Goal: Transaction & Acquisition: Purchase product/service

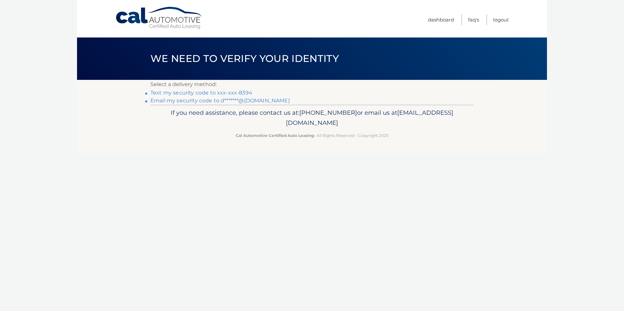
click at [191, 95] on link "Text my security code to xxx-xxx-8394" at bounding box center [202, 93] width 102 height 6
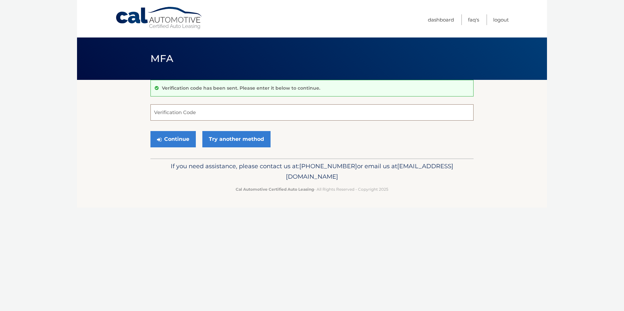
click at [189, 111] on input "Verification Code" at bounding box center [312, 112] width 323 height 16
type input "117979"
click at [168, 137] on button "Continue" at bounding box center [173, 139] width 45 height 16
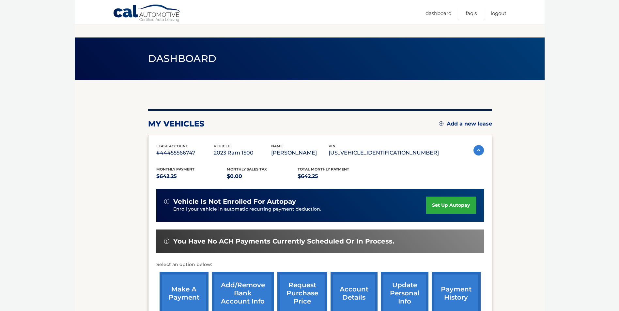
scroll to position [65, 0]
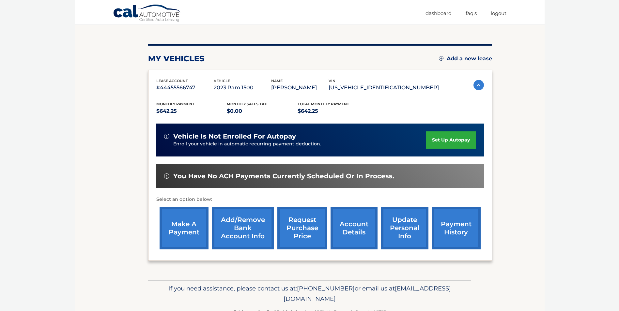
click at [174, 228] on link "make a payment" at bounding box center [184, 228] width 49 height 43
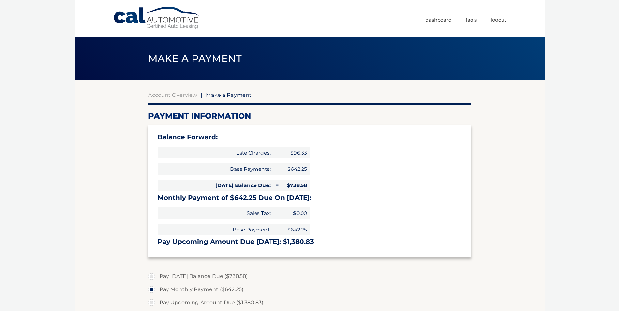
select select "ODIxMzlhZDgtYmQzNi00YzRiLTg1YmItOTUzNDYyOWFkZDQ3"
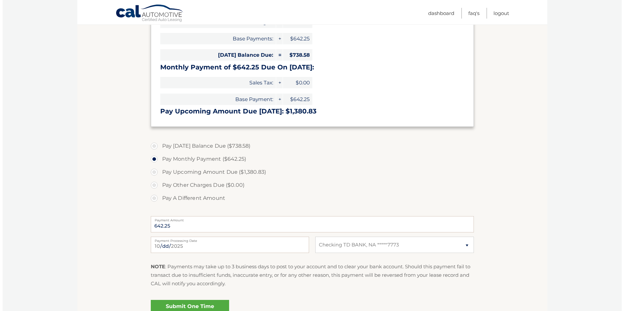
scroll to position [196, 0]
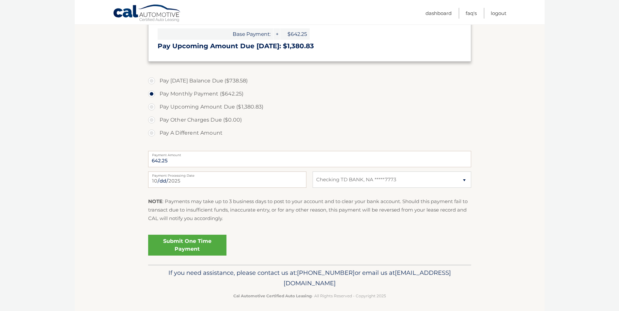
click at [198, 246] on link "Submit One Time Payment" at bounding box center [187, 245] width 78 height 21
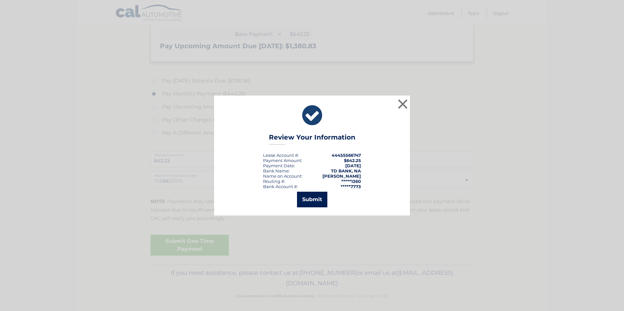
click at [313, 198] on button "Submit" at bounding box center [312, 200] width 30 height 16
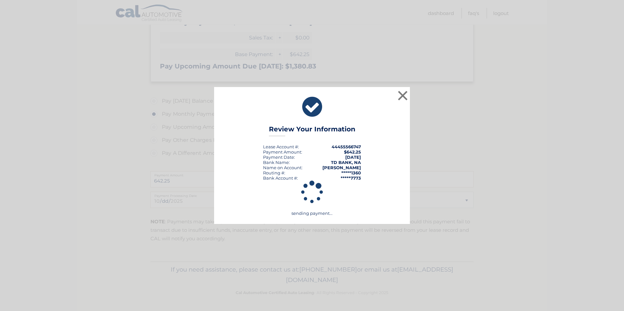
scroll to position [176, 0]
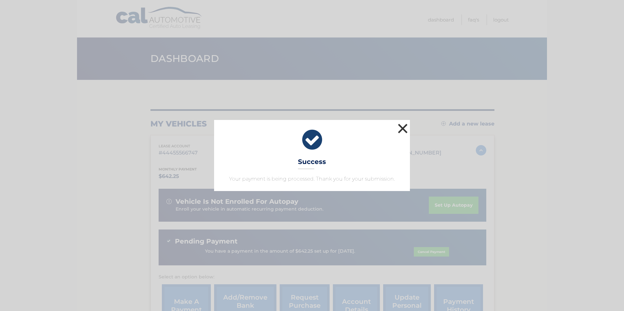
click at [402, 125] on button "×" at bounding box center [402, 128] width 13 height 13
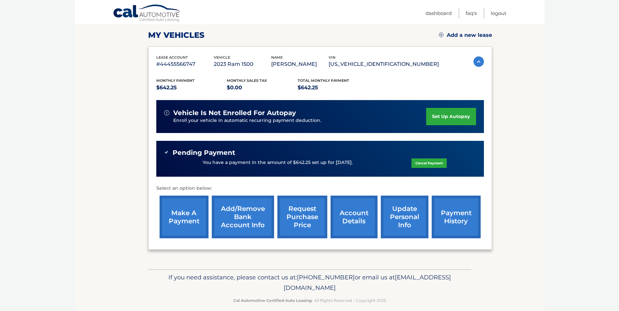
scroll to position [97, 0]
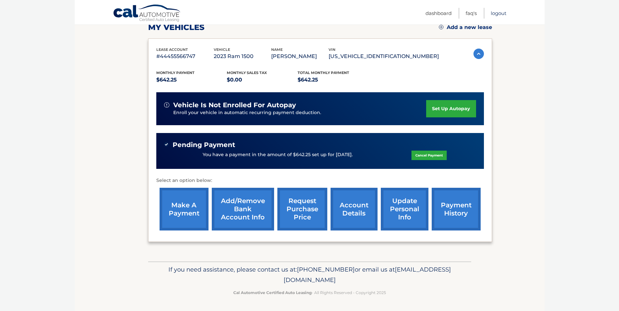
click at [503, 10] on link "Logout" at bounding box center [499, 13] width 16 height 11
